Goal: Task Accomplishment & Management: Use online tool/utility

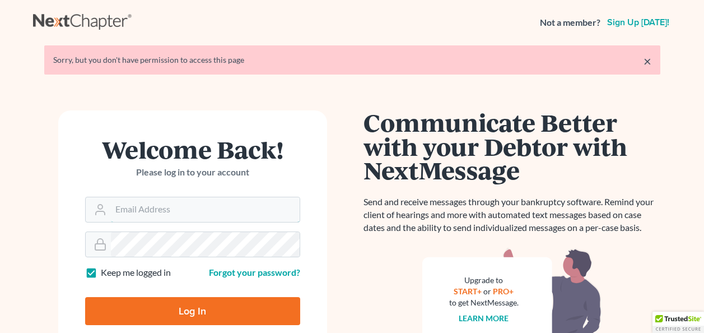
type input "[EMAIL_ADDRESS][DOMAIN_NAME]"
click at [164, 309] on input "Log In" at bounding box center [192, 311] width 215 height 28
type input "Thinking..."
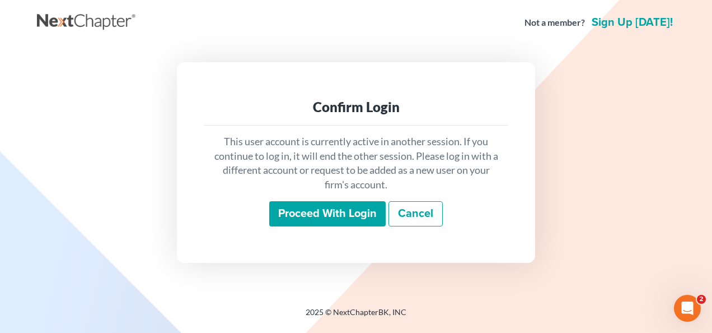
click at [326, 209] on input "Proceed with login" at bounding box center [327, 214] width 117 height 26
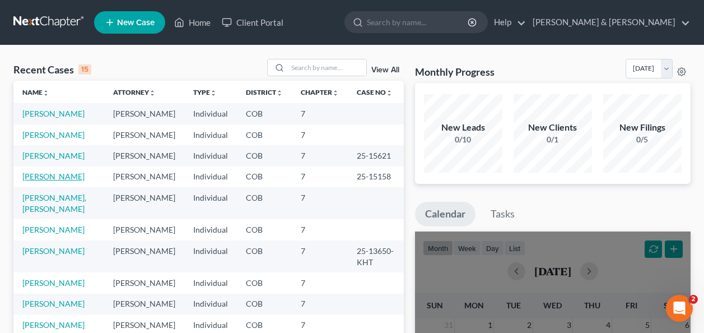
click at [52, 177] on link "Duplechain, Seth" at bounding box center [53, 176] width 62 height 10
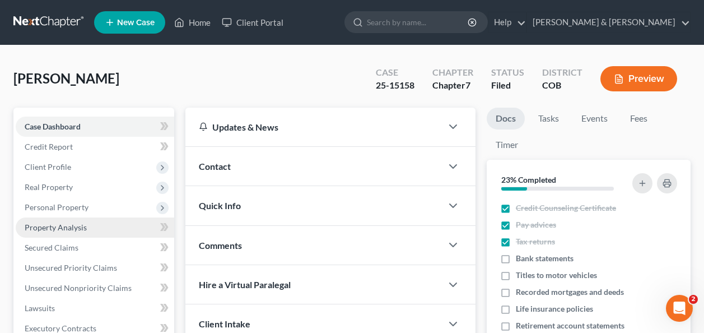
click at [71, 226] on span "Property Analysis" at bounding box center [56, 227] width 62 height 10
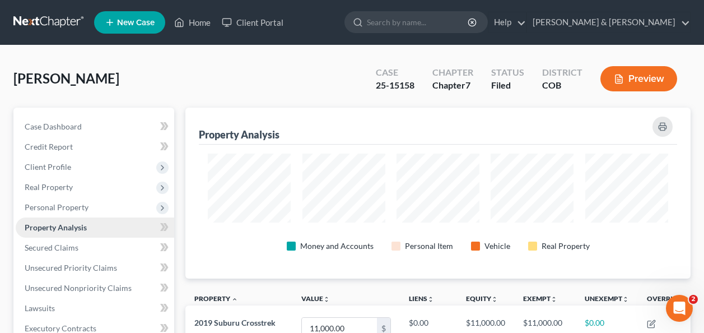
scroll to position [171, 505]
click at [70, 205] on span "Personal Property" at bounding box center [57, 207] width 64 height 10
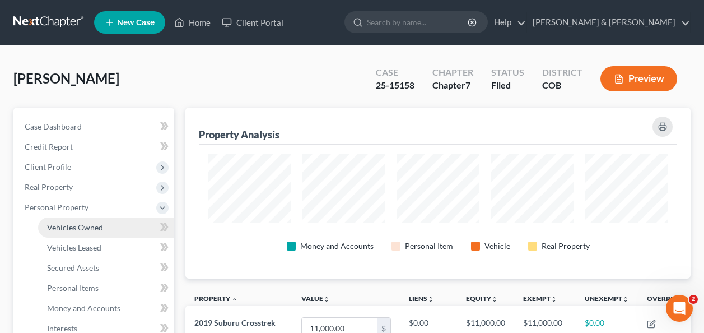
click at [84, 223] on span "Vehicles Owned" at bounding box center [75, 227] width 56 height 10
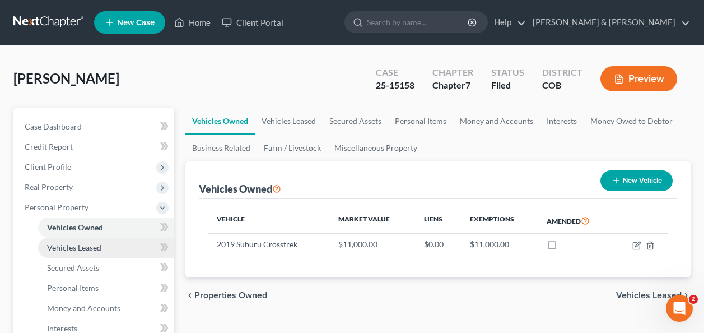
click at [64, 244] on span "Vehicles Leased" at bounding box center [74, 248] width 54 height 10
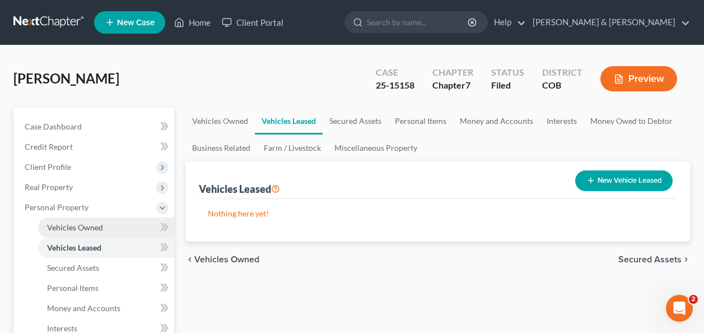
click at [72, 226] on span "Vehicles Owned" at bounding box center [75, 227] width 56 height 10
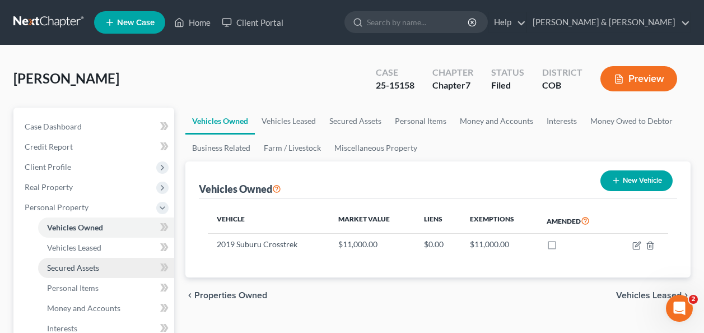
click at [67, 264] on span "Secured Assets" at bounding box center [73, 268] width 52 height 10
